Goal: Task Accomplishment & Management: Manage account settings

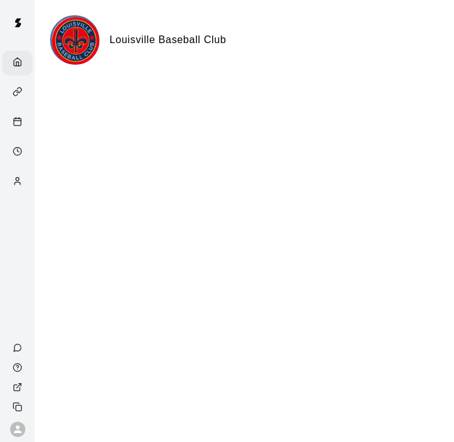
click at [14, 91] on icon "Services" at bounding box center [18, 92] width 10 height 10
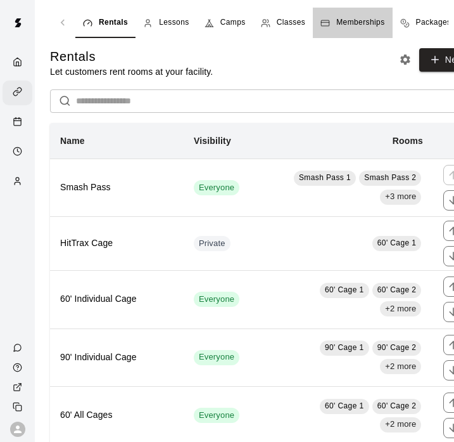
click at [350, 18] on span "Memberships" at bounding box center [361, 22] width 48 height 13
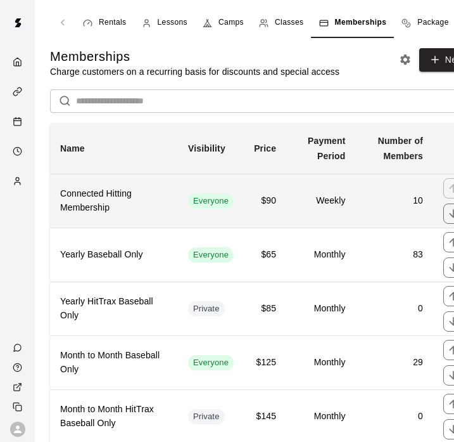
click at [274, 199] on h6 "$90" at bounding box center [265, 201] width 22 height 14
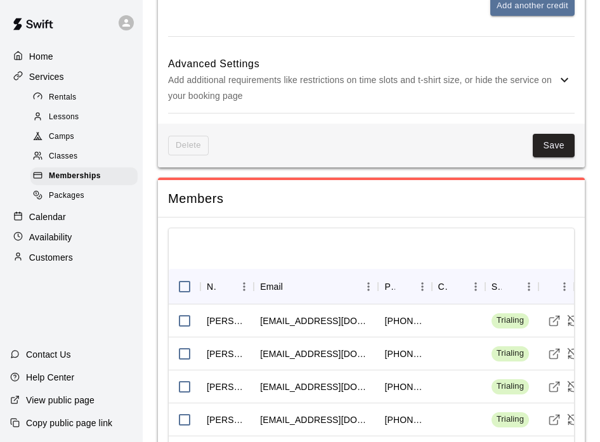
scroll to position [1611, 0]
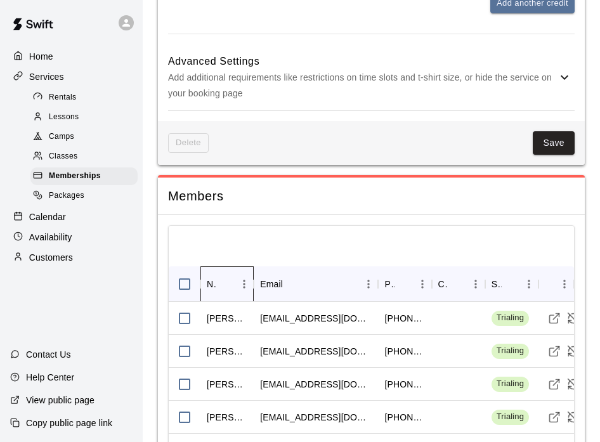
drag, startPoint x: 255, startPoint y: 144, endPoint x: 267, endPoint y: 144, distance: 12.0
click at [267, 266] on div "Name Email Phone Cancels Date Status Actions" at bounding box center [371, 283] width 405 height 35
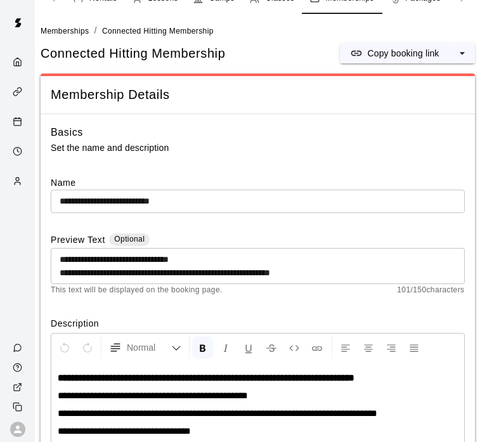
scroll to position [29, 10]
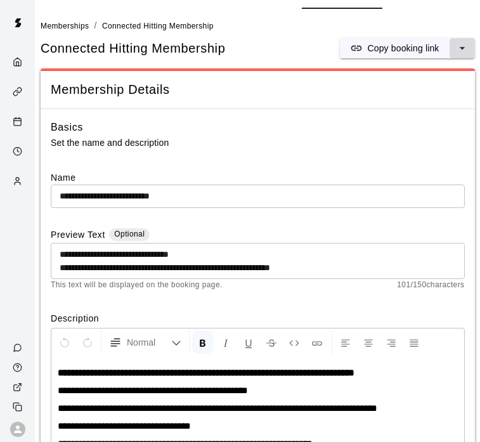
click at [461, 48] on icon "select merge strategy" at bounding box center [462, 48] width 13 height 13
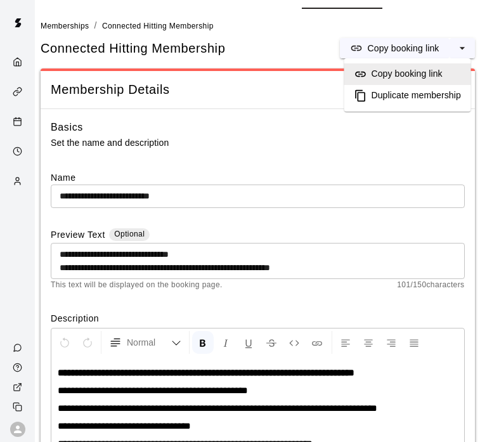
click at [412, 73] on h6 "Copy booking link" at bounding box center [406, 74] width 71 height 14
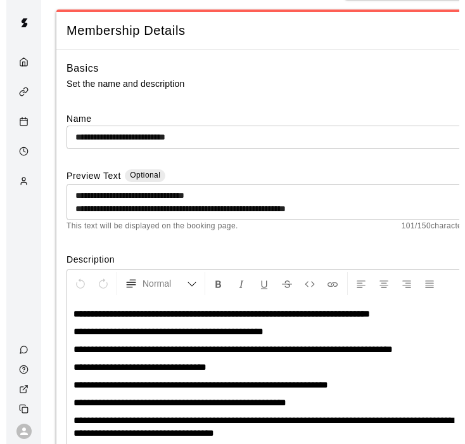
scroll to position [113, 10]
